Goal: Information Seeking & Learning: Learn about a topic

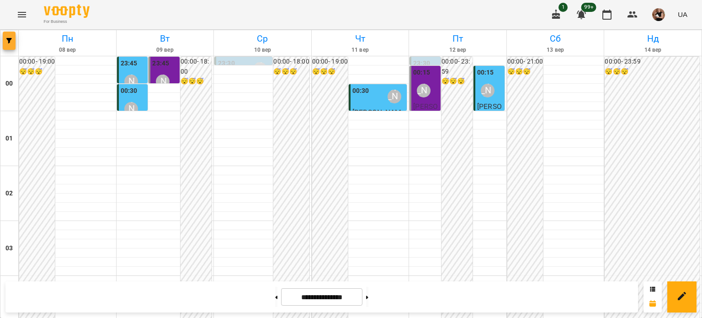
click at [15, 37] on button "button" at bounding box center [9, 41] width 13 height 18
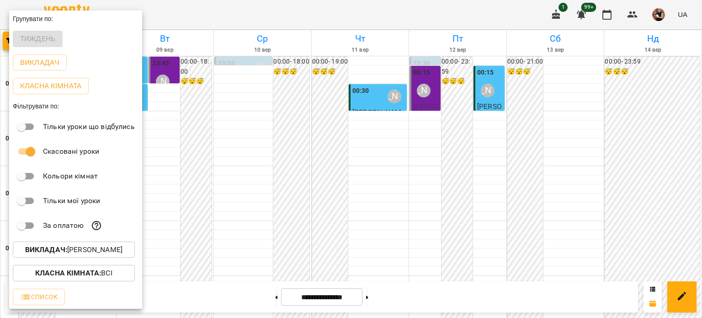
click at [49, 243] on div "Викладач : [PERSON_NAME]" at bounding box center [75, 250] width 133 height 24
click at [50, 250] on b "Викладач :" at bounding box center [46, 249] width 42 height 9
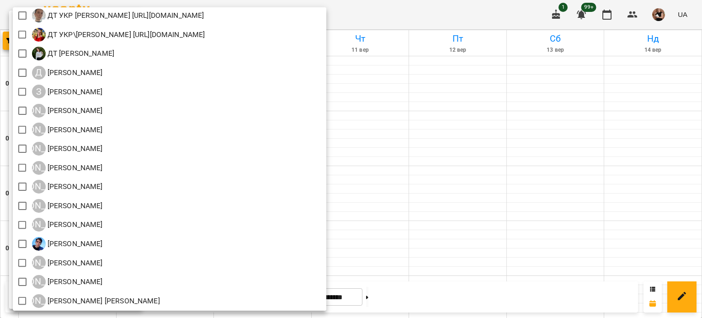
scroll to position [549, 0]
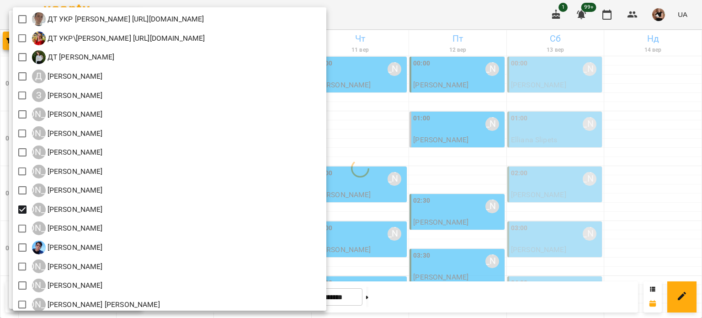
click at [625, 167] on div at bounding box center [351, 159] width 702 height 318
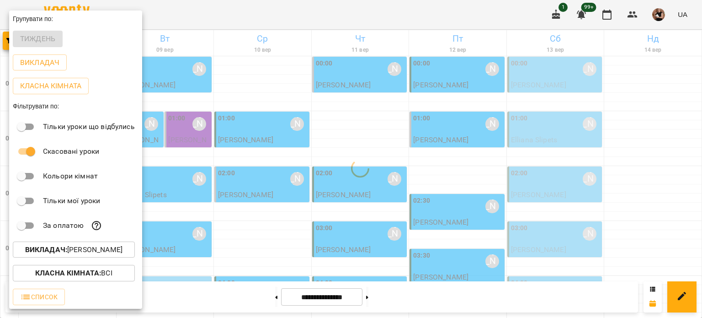
click at [625, 166] on div "Всі ДТ [PERSON_NAME]\укр.мов\шч \ма\укр мова\математика [URL][DOMAIN_NAME] ДТ […" at bounding box center [351, 159] width 702 height 318
click at [345, 138] on div at bounding box center [351, 159] width 702 height 318
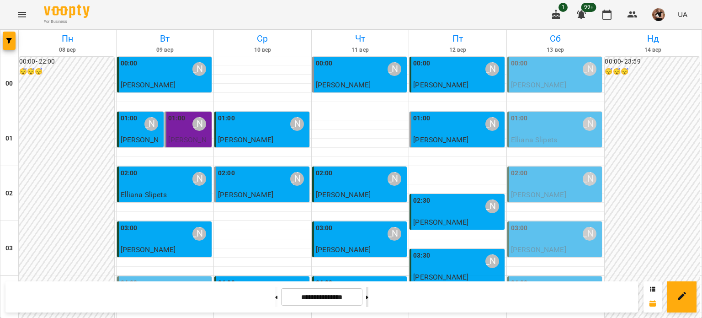
click at [369, 301] on button at bounding box center [367, 297] width 2 height 20
type input "**********"
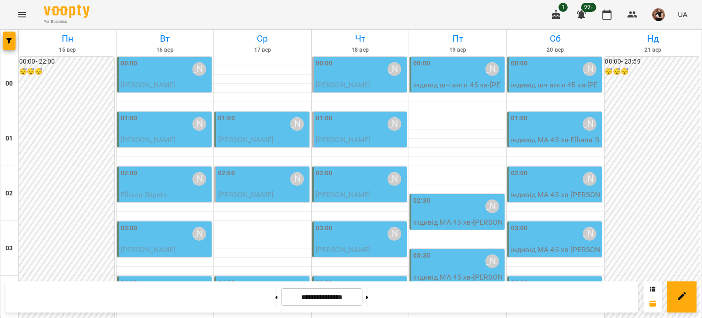
scroll to position [137, 0]
click at [5, 38] on span "button" at bounding box center [9, 40] width 13 height 5
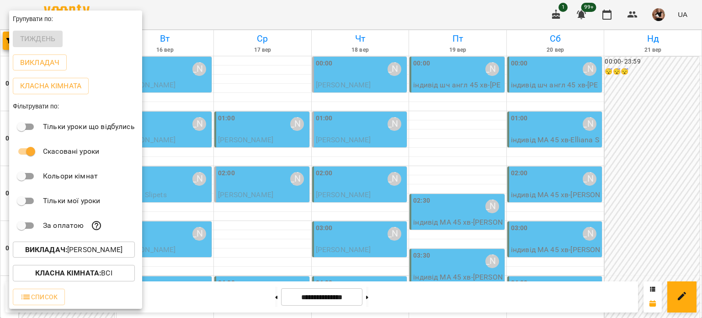
click at [70, 250] on p "Викладач : [PERSON_NAME]" at bounding box center [73, 249] width 97 height 11
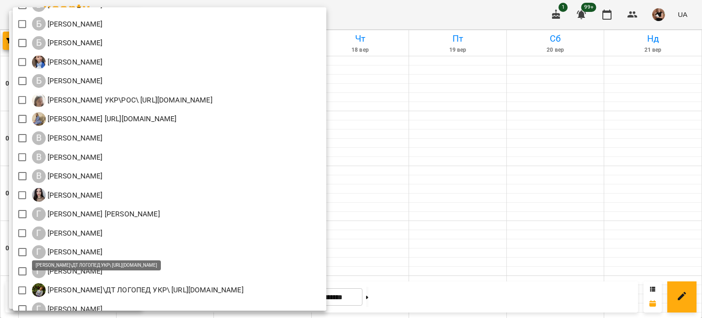
scroll to position [229, 0]
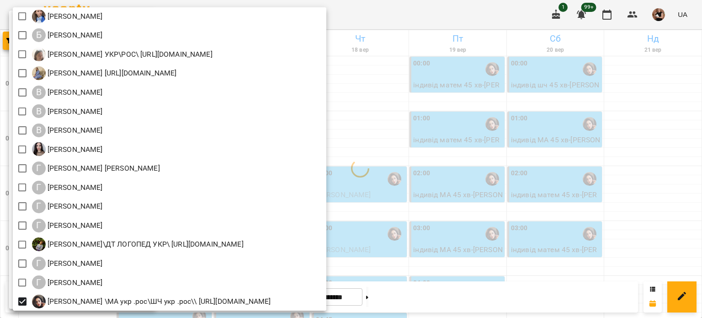
drag, startPoint x: 663, startPoint y: 141, endPoint x: 653, endPoint y: 139, distance: 10.3
click at [663, 140] on div at bounding box center [351, 159] width 702 height 318
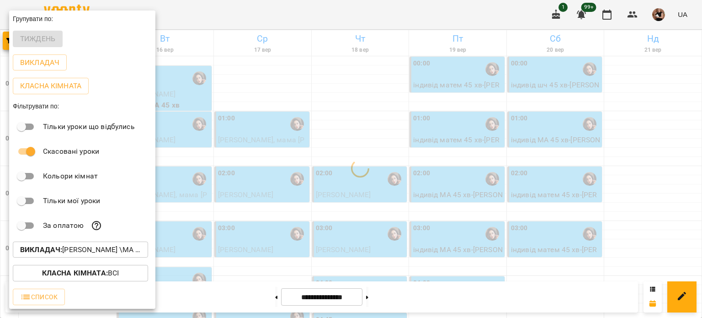
click at [637, 139] on div at bounding box center [351, 159] width 702 height 318
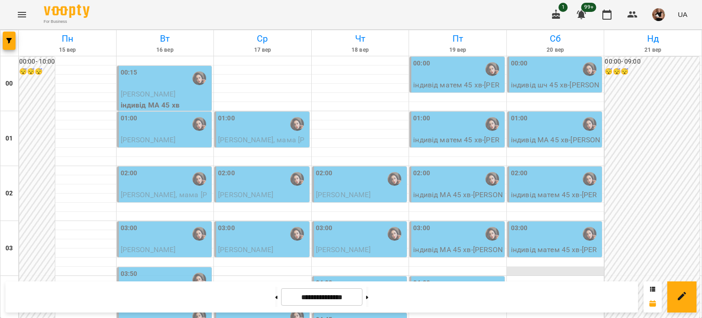
scroll to position [137, 0]
click at [5, 37] on button "button" at bounding box center [9, 41] width 13 height 18
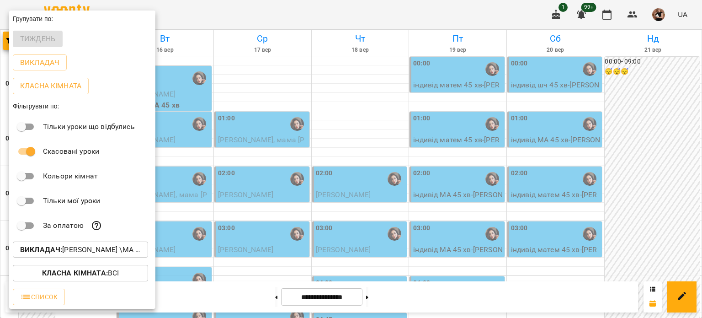
click at [95, 251] on p "Викладач : [PERSON_NAME] \МА укр .рос\ШЧ укр .рос\\ [URL][DOMAIN_NAME]" at bounding box center [80, 249] width 121 height 11
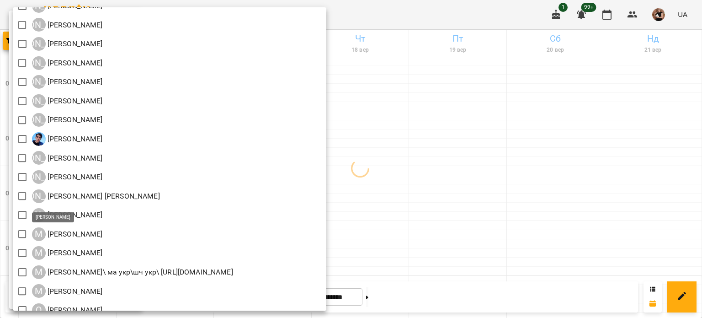
scroll to position [655, 0]
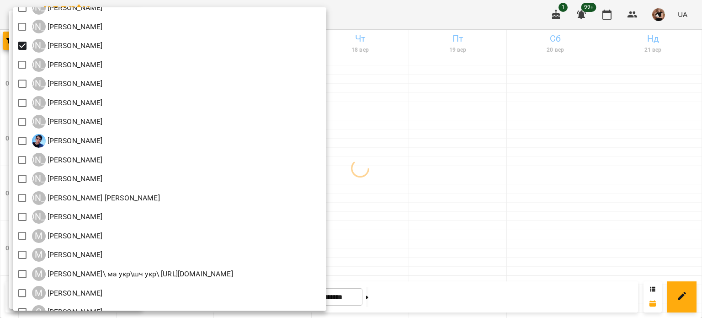
click at [520, 185] on div at bounding box center [351, 159] width 702 height 318
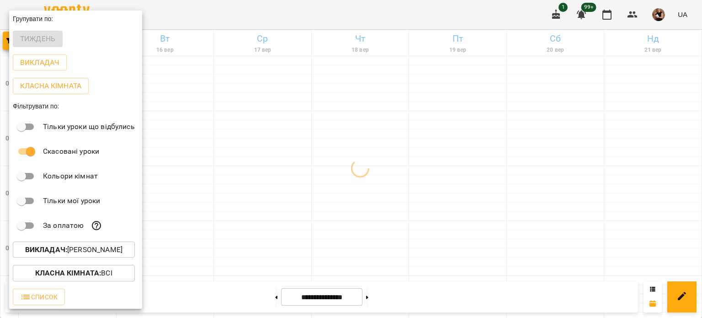
click at [468, 195] on div at bounding box center [351, 159] width 702 height 318
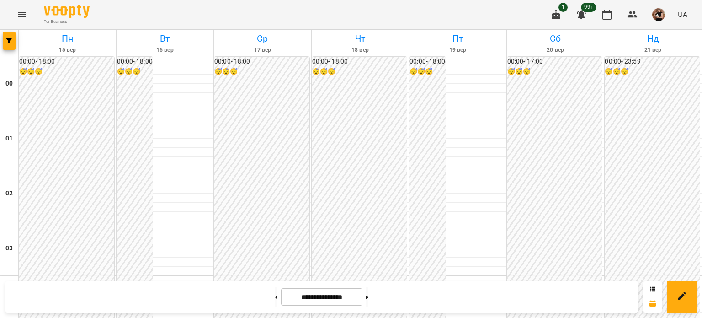
scroll to position [914, 0]
click at [10, 38] on icon "button" at bounding box center [8, 40] width 5 height 5
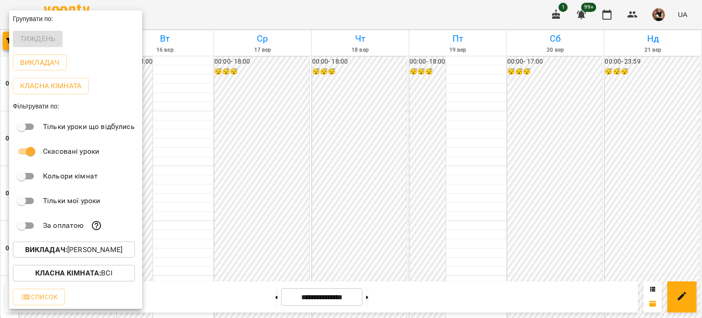
click at [61, 252] on b "Викладач :" at bounding box center [46, 249] width 42 height 9
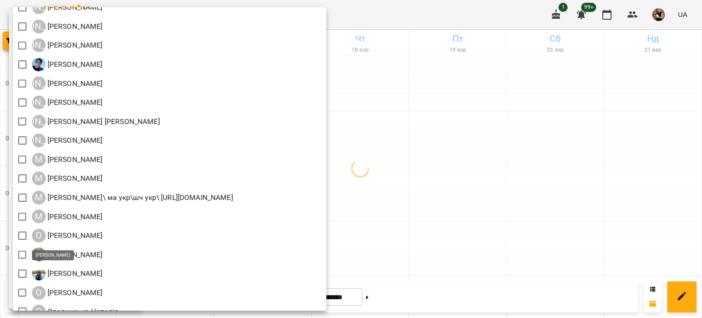
scroll to position [777, 0]
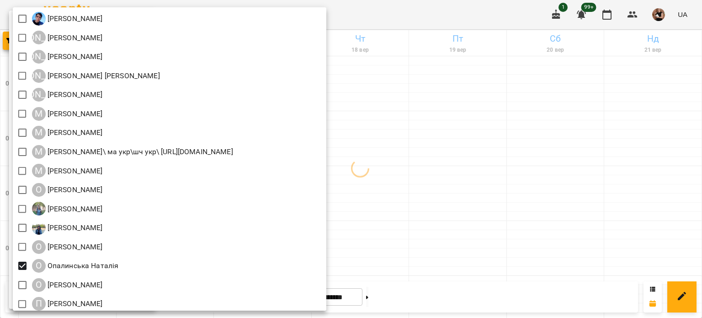
click at [431, 134] on div at bounding box center [351, 159] width 702 height 318
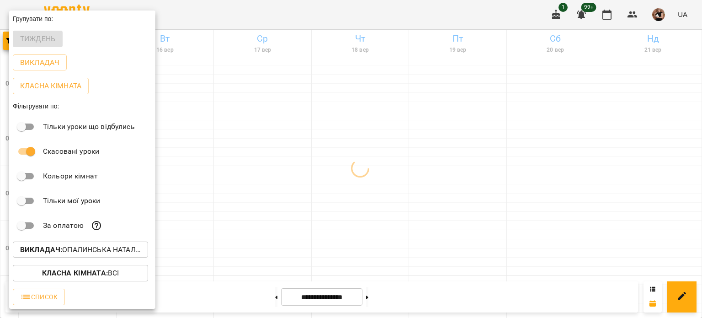
click at [431, 134] on div at bounding box center [351, 159] width 702 height 318
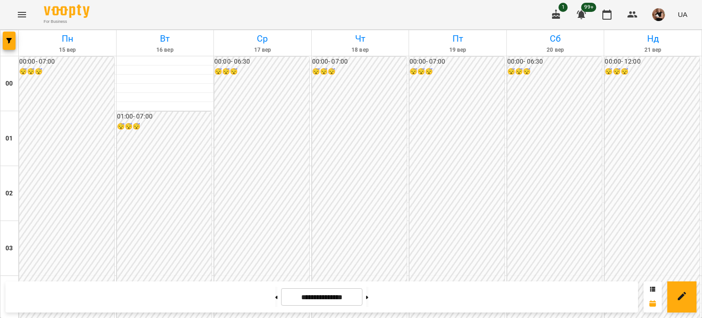
scroll to position [732, 0]
click at [10, 41] on icon "button" at bounding box center [8, 40] width 5 height 5
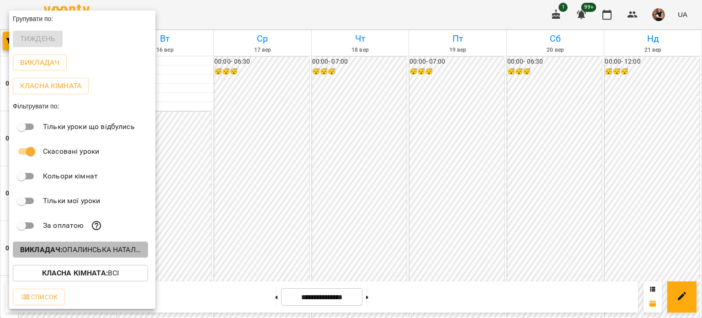
click at [101, 249] on p "Викладач : [PERSON_NAME]" at bounding box center [80, 249] width 121 height 11
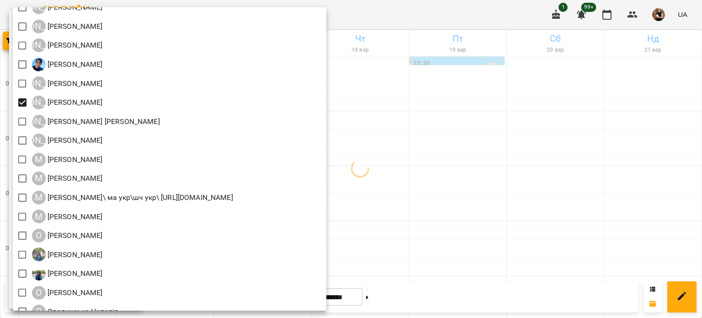
click at [513, 106] on div at bounding box center [351, 159] width 702 height 318
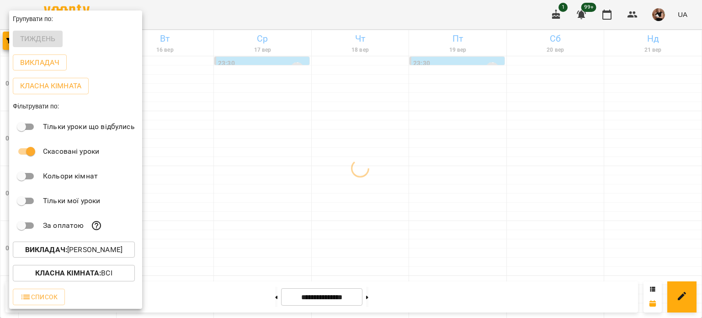
click at [567, 123] on div at bounding box center [351, 159] width 702 height 318
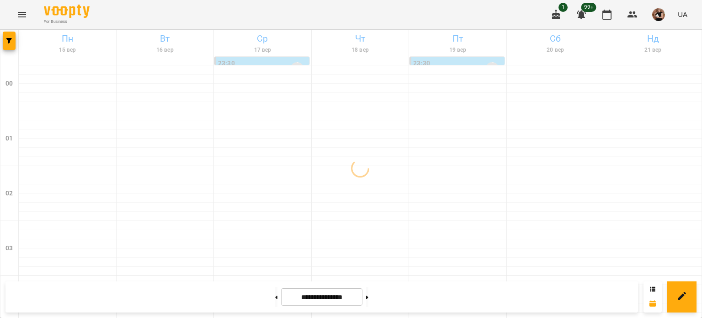
scroll to position [777, 0]
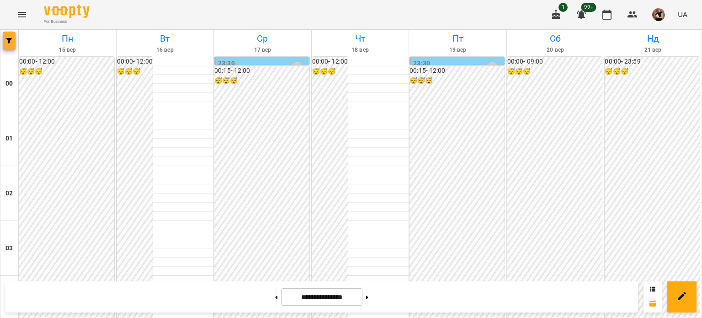
click at [11, 35] on button "button" at bounding box center [9, 41] width 13 height 18
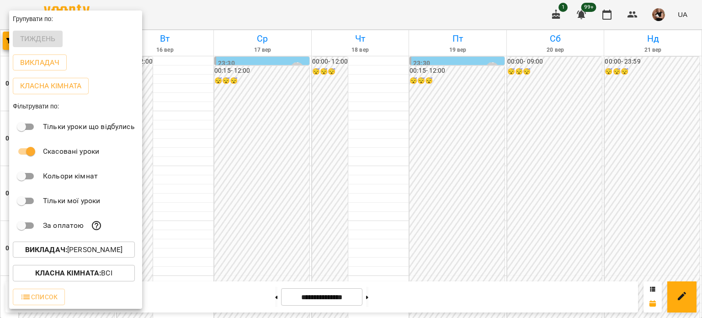
click at [72, 252] on p "Викладач : [PERSON_NAME]" at bounding box center [73, 249] width 97 height 11
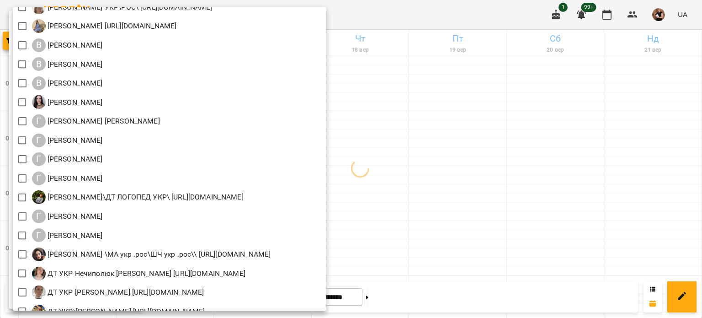
scroll to position [274, 0]
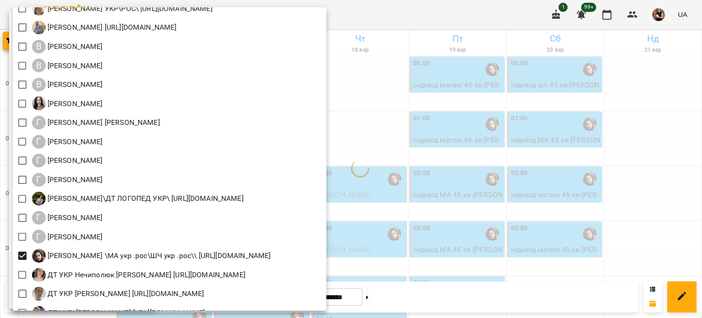
click at [545, 193] on div at bounding box center [351, 159] width 702 height 318
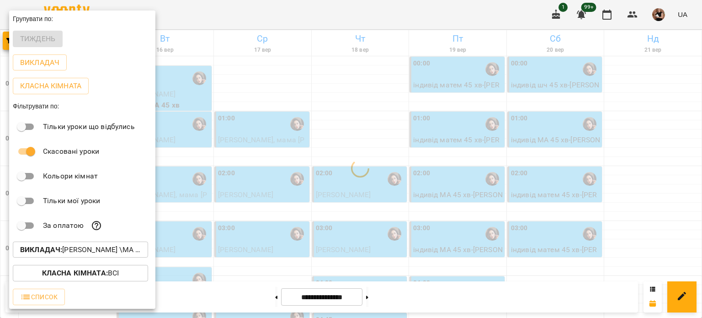
click at [545, 193] on div at bounding box center [351, 159] width 702 height 318
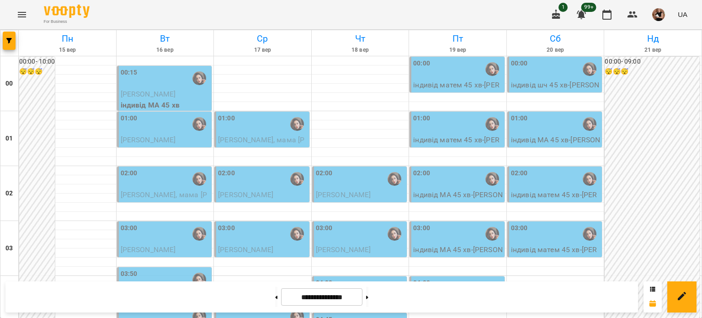
scroll to position [823, 0]
click at [7, 42] on icon "button" at bounding box center [8, 40] width 5 height 5
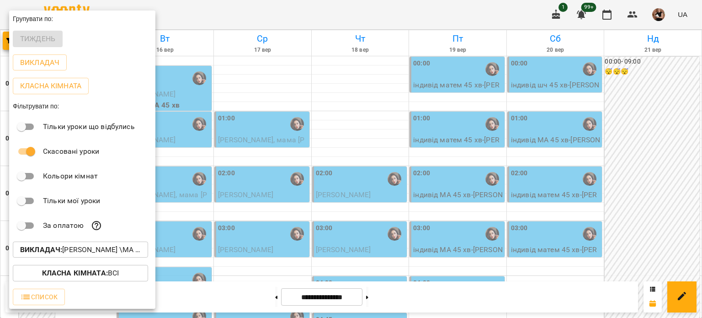
click at [88, 251] on p "Викладач : [PERSON_NAME] \МА укр .рос\ШЧ укр .рос\\ [URL][DOMAIN_NAME]" at bounding box center [80, 249] width 121 height 11
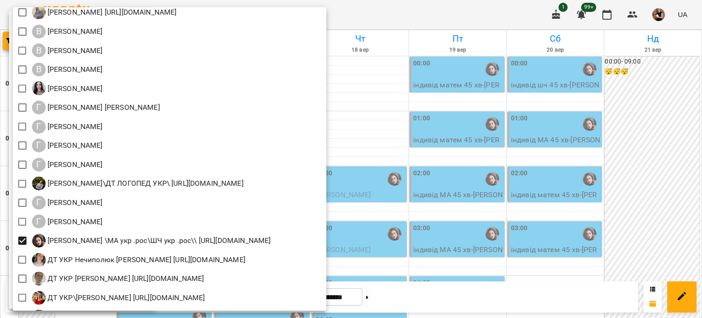
scroll to position [412, 0]
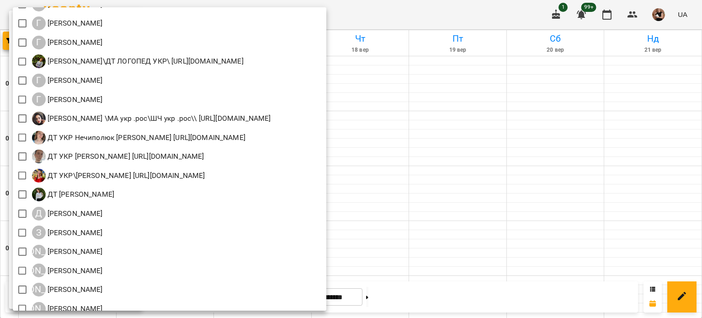
click at [120, 99] on div "Г [PERSON_NAME]" at bounding box center [170, 99] width 314 height 19
click at [447, 119] on div at bounding box center [351, 159] width 702 height 318
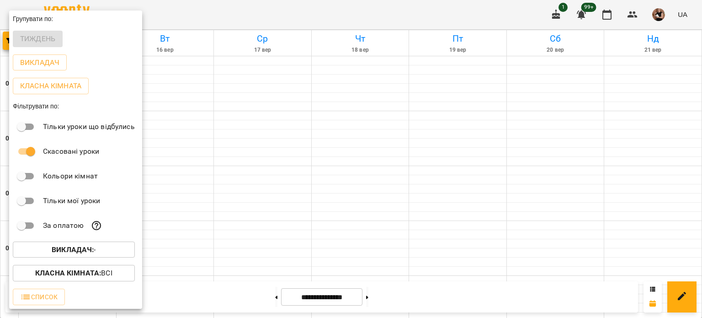
click at [76, 251] on b "Викладач :" at bounding box center [73, 249] width 42 height 9
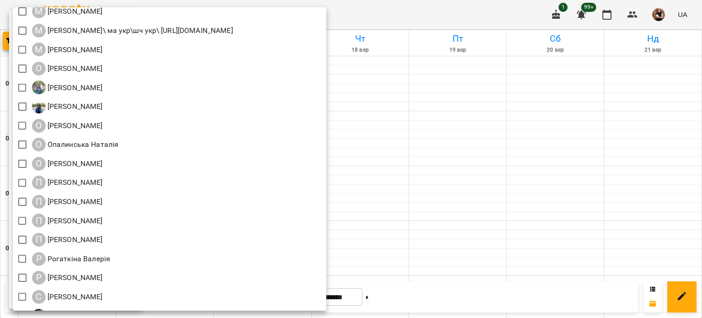
scroll to position [884, 0]
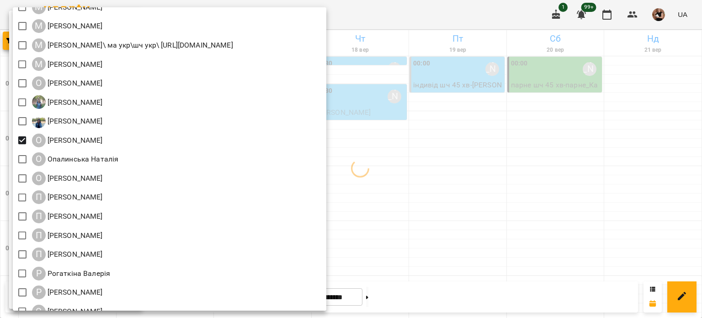
click at [536, 172] on div at bounding box center [351, 159] width 702 height 318
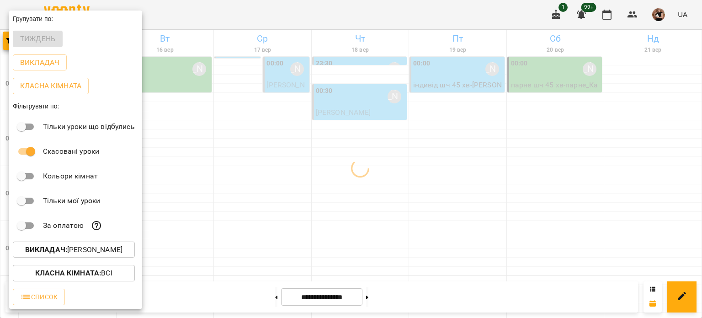
click at [536, 172] on div at bounding box center [351, 159] width 702 height 318
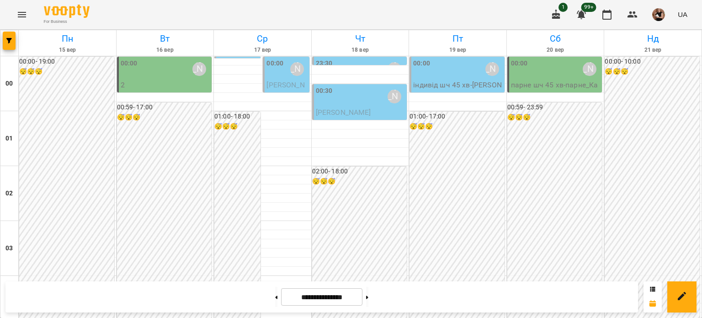
scroll to position [914, 0]
click at [5, 37] on button "button" at bounding box center [9, 41] width 13 height 18
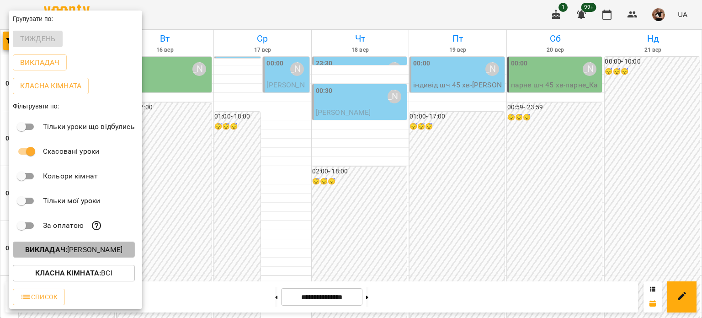
click at [63, 250] on b "Викладач :" at bounding box center [46, 249] width 42 height 9
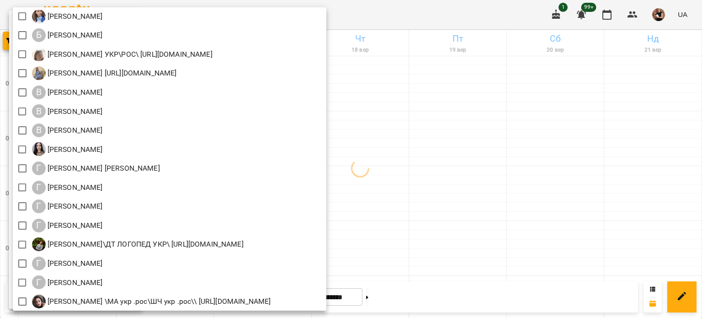
scroll to position [0, 0]
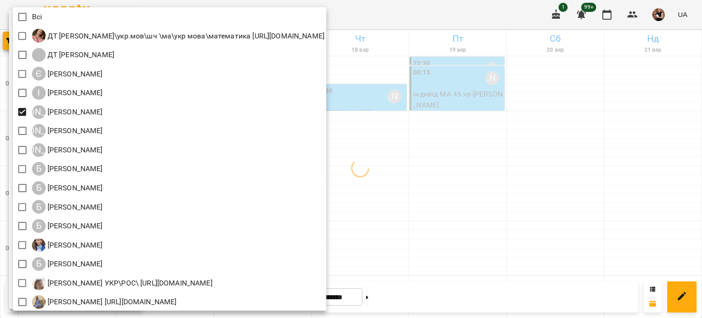
click at [543, 108] on div at bounding box center [351, 159] width 702 height 318
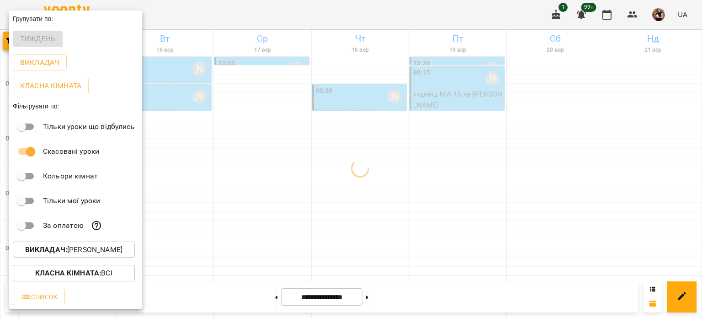
click at [543, 88] on div "Всі ДТ [PERSON_NAME]\укр.мов\шч \ма\укр мова\математика [URL][DOMAIN_NAME] ДТ […" at bounding box center [351, 159] width 702 height 318
click at [443, 117] on div at bounding box center [351, 159] width 702 height 318
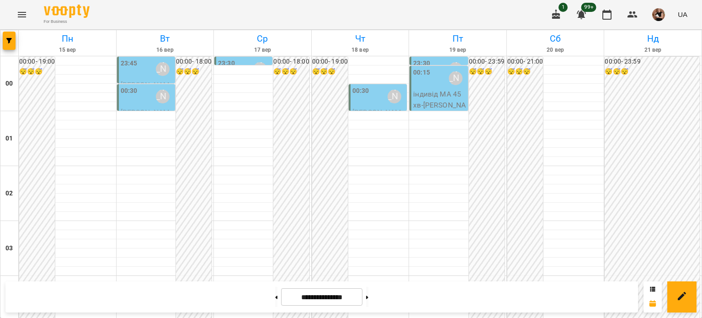
scroll to position [960, 0]
click at [1, 43] on div at bounding box center [9, 43] width 18 height 26
click at [5, 40] on span "button" at bounding box center [9, 40] width 13 height 5
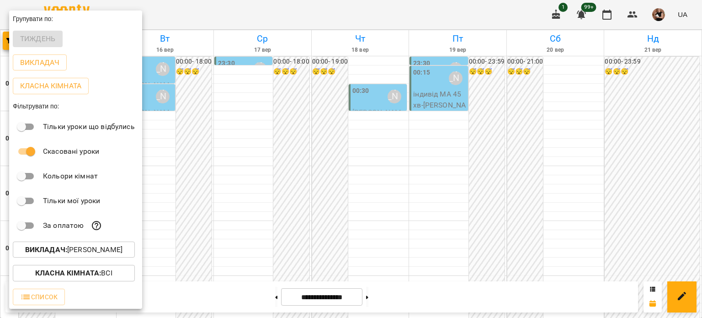
click at [76, 254] on p "Викладач : [PERSON_NAME]" at bounding box center [73, 249] width 97 height 11
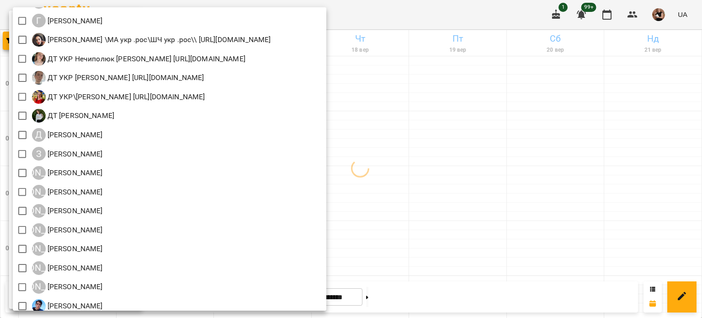
scroll to position [594, 0]
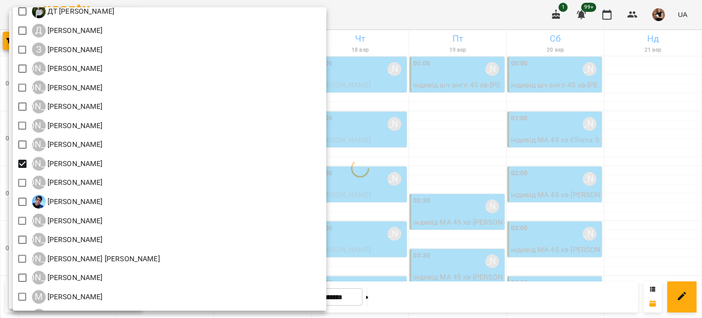
click at [452, 174] on div at bounding box center [351, 159] width 702 height 318
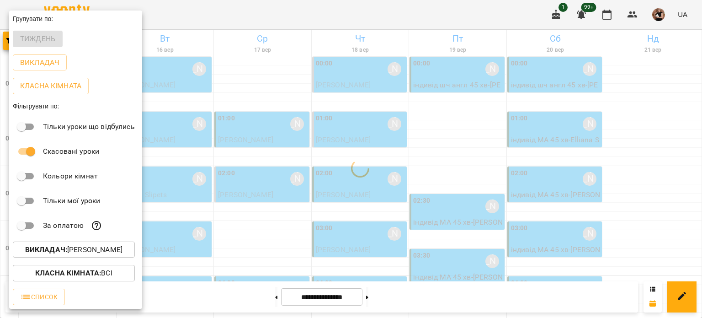
click at [452, 174] on div at bounding box center [351, 159] width 702 height 318
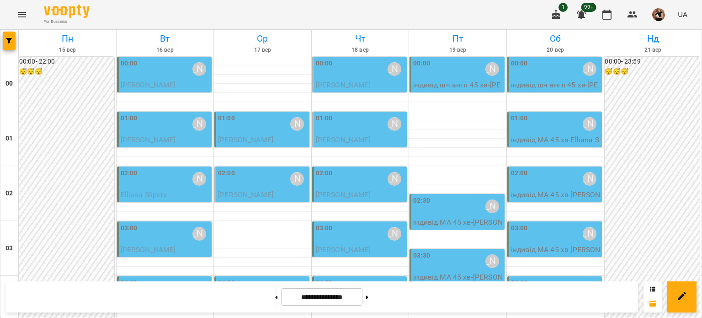
scroll to position [320, 0]
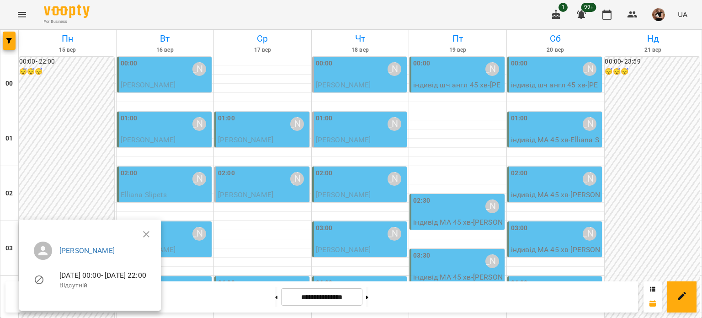
click at [410, 184] on div at bounding box center [351, 159] width 702 height 318
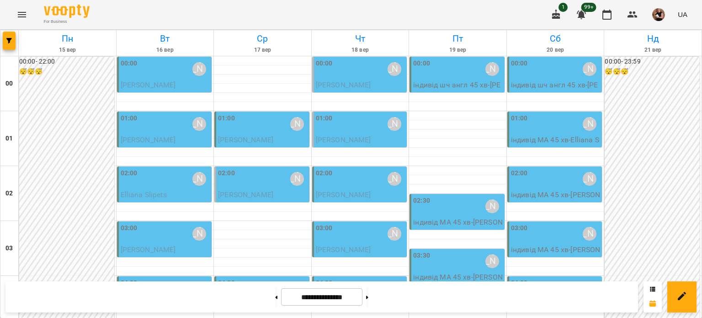
scroll to position [0, 0]
